Goal: Navigation & Orientation: Find specific page/section

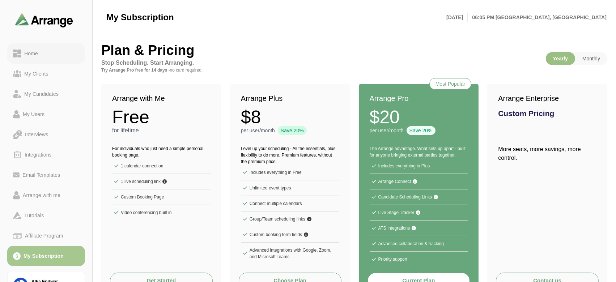
click at [40, 54] on div "Home" at bounding box center [31, 53] width 20 height 9
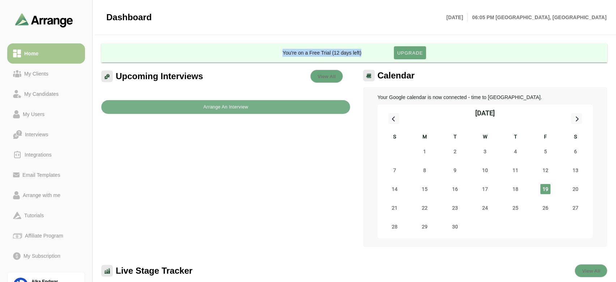
drag, startPoint x: 282, startPoint y: 52, endPoint x: 393, endPoint y: 45, distance: 111.6
click at [393, 45] on div "You're on a Free Trial (12 days left) Upgrade" at bounding box center [354, 52] width 506 height 19
click at [46, 253] on div "My Subscription" at bounding box center [42, 256] width 43 height 9
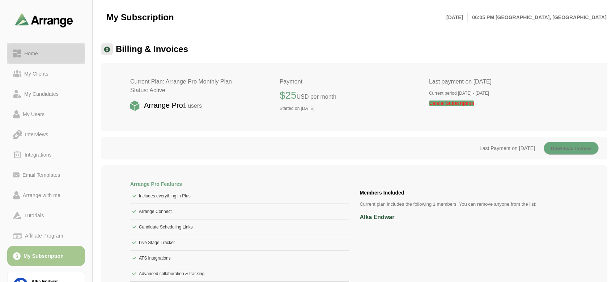
click at [33, 57] on div "Home" at bounding box center [31, 53] width 20 height 9
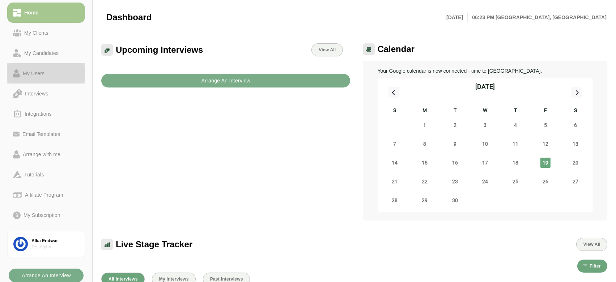
click at [29, 74] on div "My Users" at bounding box center [33, 73] width 27 height 9
